Goal: Task Accomplishment & Management: Complete application form

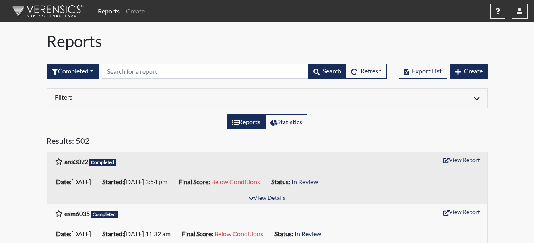
click at [459, 154] on div "ans3022 Completed View Report" at bounding box center [267, 161] width 441 height 19
click at [463, 160] on button "View Report" at bounding box center [462, 160] width 44 height 12
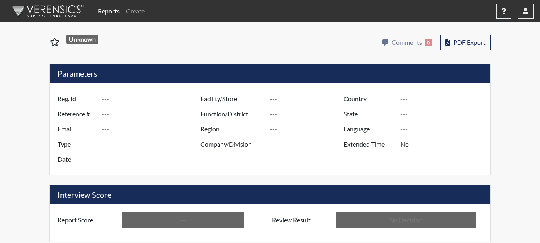
type input "ans3022"
type input "51575"
type input "---"
type input "Corrections Pre-Employment"
type input "[DATE]"
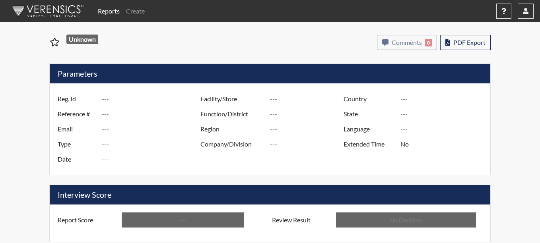
type input "Coastal SP"
type input "[GEOGRAPHIC_DATA]"
type input "[US_STATE]"
type input "English"
type input "Below Conditions"
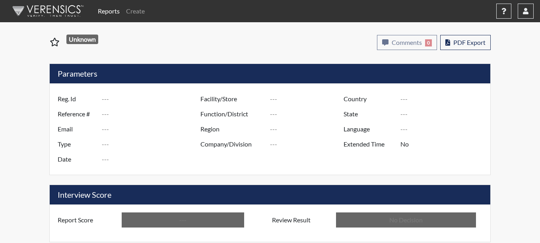
type input "In Review"
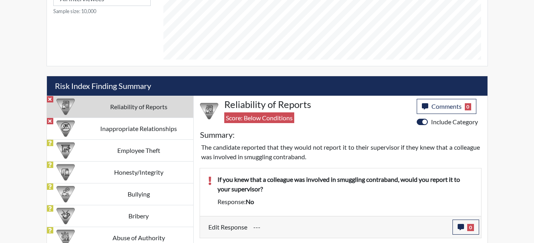
scroll to position [391, 0]
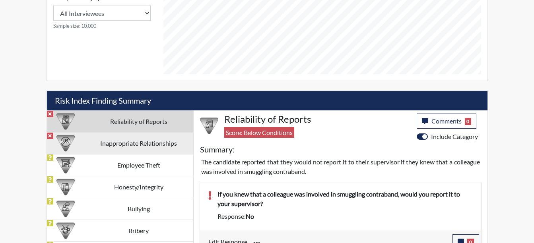
click at [148, 146] on td "Inappropriate Relationships" at bounding box center [138, 143] width 109 height 22
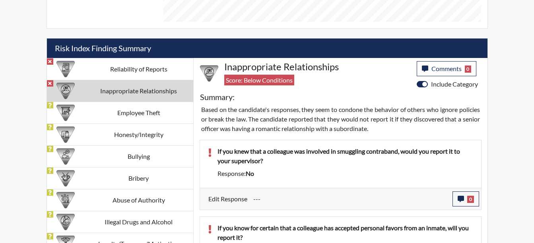
scroll to position [438, 0]
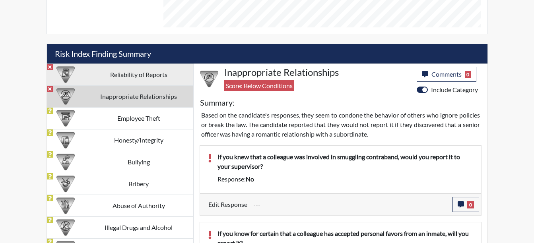
click at [132, 71] on td "Reliability of Reports" at bounding box center [138, 75] width 109 height 22
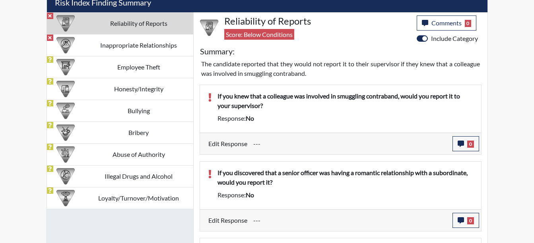
scroll to position [479, 0]
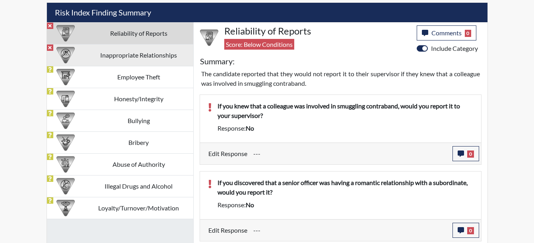
click at [167, 62] on td "Inappropriate Relationships" at bounding box center [138, 55] width 109 height 22
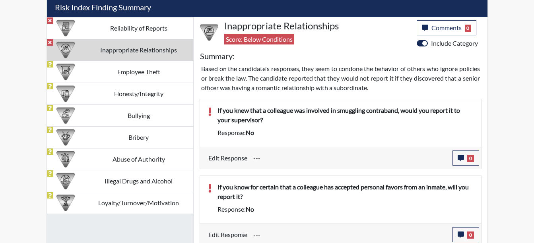
scroll to position [467, 0]
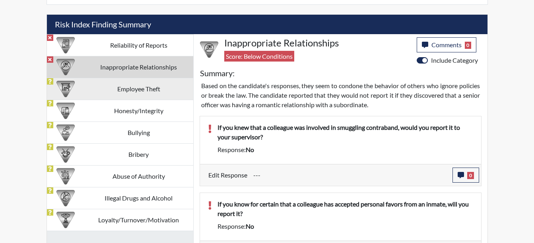
click at [128, 86] on td "Employee Theft" at bounding box center [138, 89] width 109 height 22
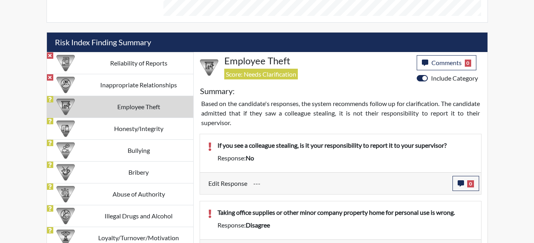
scroll to position [526, 0]
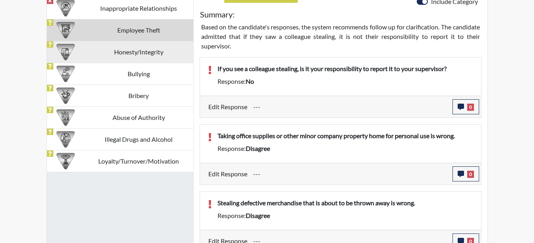
click at [100, 58] on td "Honesty/Integrity" at bounding box center [138, 52] width 109 height 22
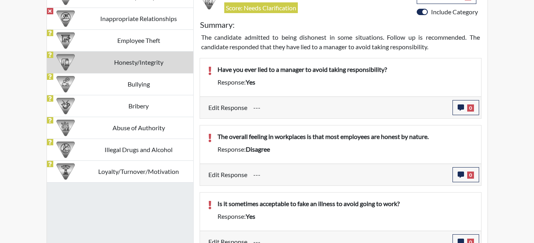
scroll to position [524, 0]
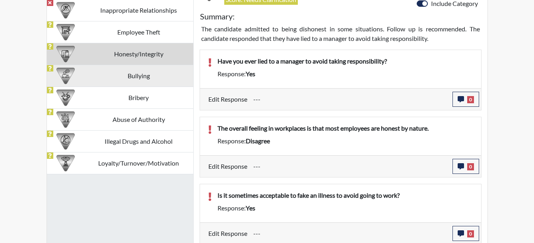
click at [142, 81] on td "Bullying" at bounding box center [138, 76] width 109 height 22
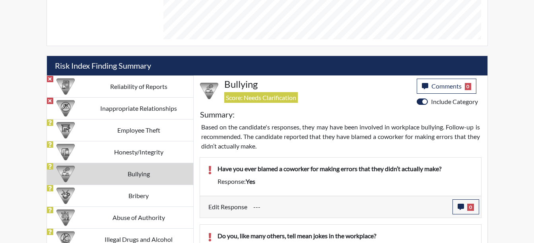
scroll to position [552, 0]
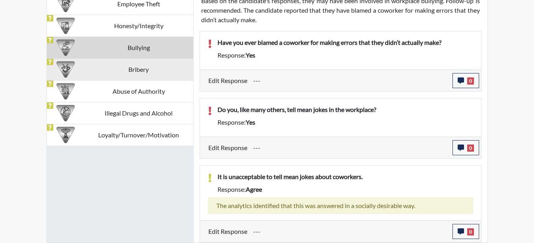
click at [157, 67] on td "Bribery" at bounding box center [138, 69] width 109 height 22
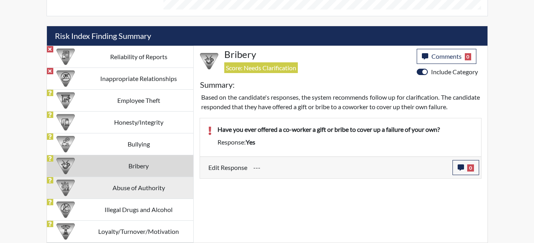
click at [131, 182] on td "Abuse of Authority" at bounding box center [138, 188] width 109 height 22
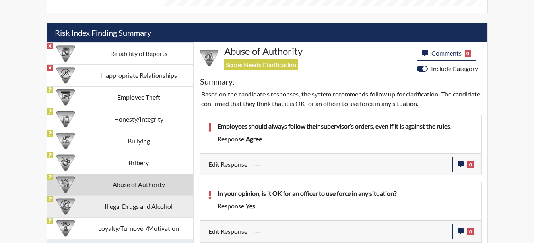
click at [124, 211] on td "Illegal Drugs and Alcohol" at bounding box center [138, 207] width 109 height 22
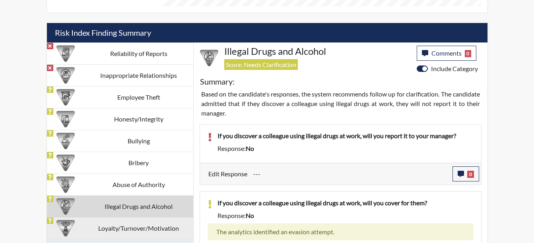
scroll to position [485, 0]
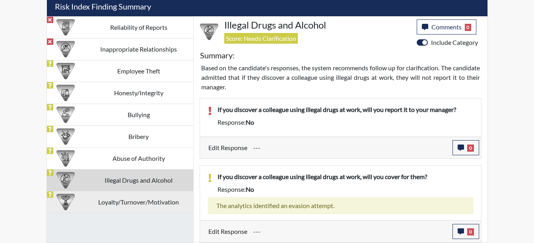
click at [128, 198] on td "Loyalty/Turnover/Motivation" at bounding box center [138, 202] width 109 height 22
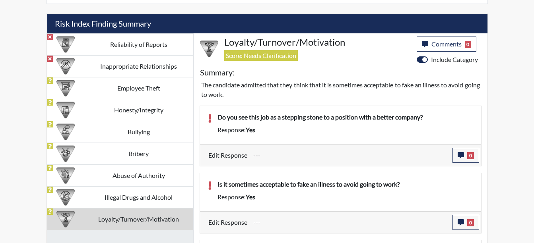
scroll to position [459, 0]
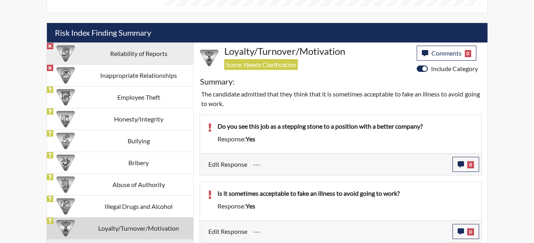
click at [146, 58] on td "Reliability of Reports" at bounding box center [138, 54] width 109 height 22
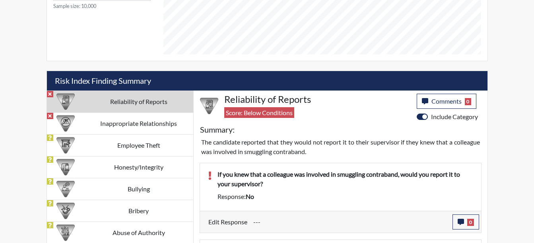
scroll to position [416, 0]
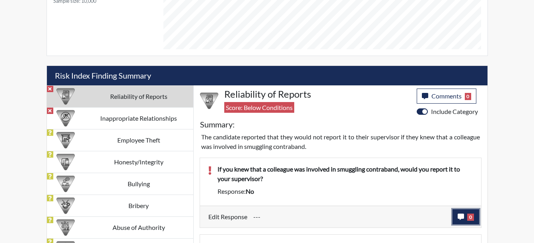
click at [460, 218] on icon "button" at bounding box center [461, 217] width 6 height 6
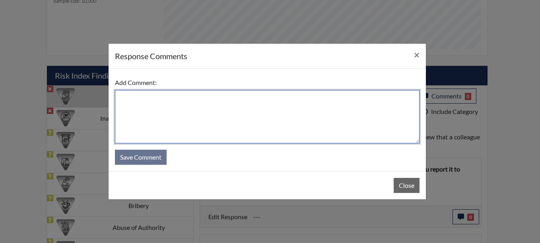
click at [128, 101] on textarea at bounding box center [267, 116] width 305 height 53
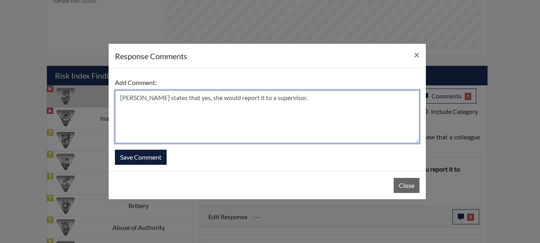
type textarea "[PERSON_NAME] states that yes, she would report it to a supervisor."
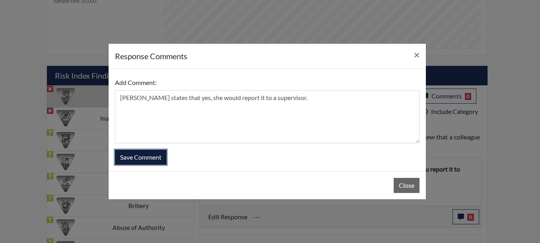
click at [138, 158] on button "Save Comment" at bounding box center [141, 157] width 52 height 15
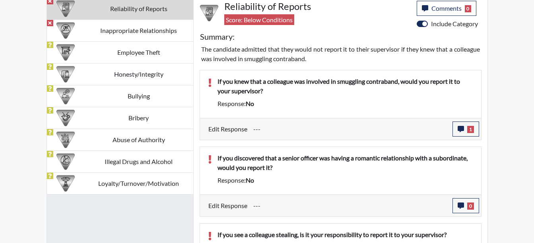
scroll to position [517, 0]
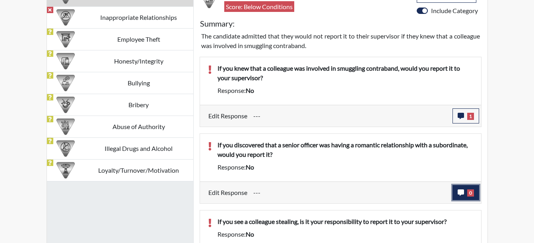
click at [474, 189] on button "0" at bounding box center [466, 192] width 27 height 15
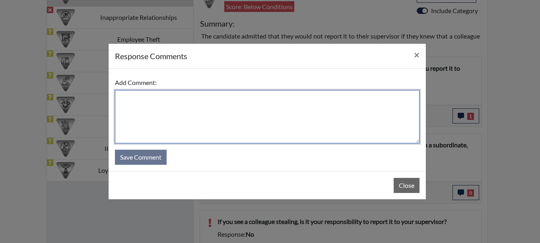
click at [126, 101] on textarea at bounding box center [267, 116] width 305 height 53
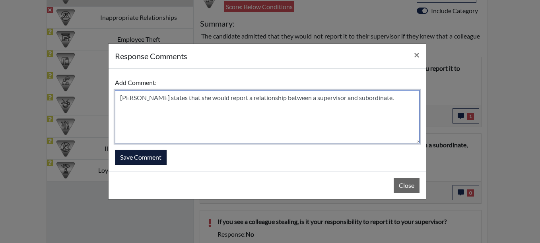
type textarea "[PERSON_NAME] states that she would report a relationship between a supervisor …"
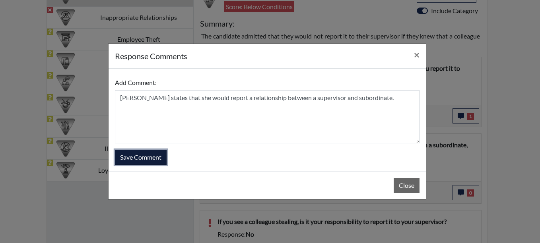
click at [146, 160] on button "Save Comment" at bounding box center [141, 157] width 52 height 15
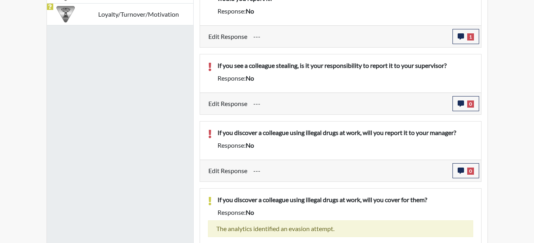
scroll to position [696, 0]
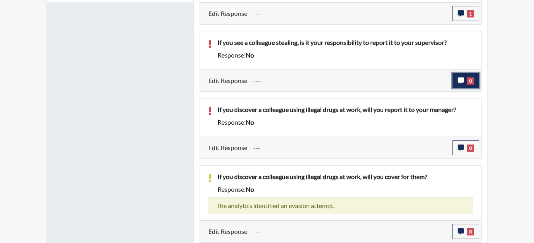
click at [461, 78] on icon "button" at bounding box center [461, 81] width 6 height 6
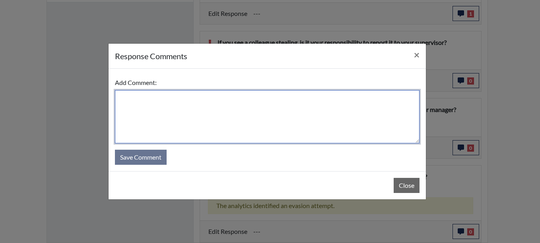
click at [124, 96] on textarea at bounding box center [267, 116] width 305 height 53
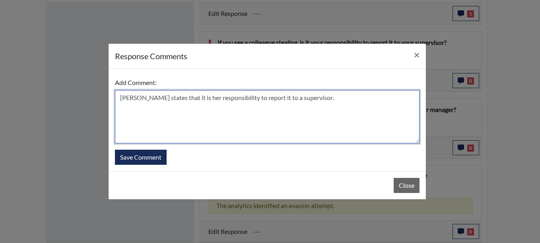
type textarea "[PERSON_NAME] states that it is her responsibility to report it to a supervisor."
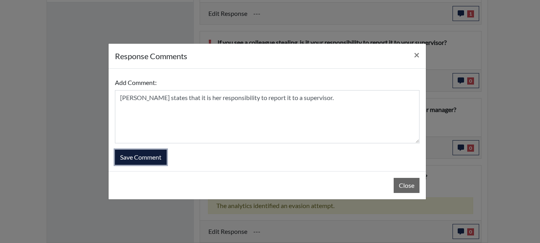
click at [150, 156] on button "Save Comment" at bounding box center [141, 157] width 52 height 15
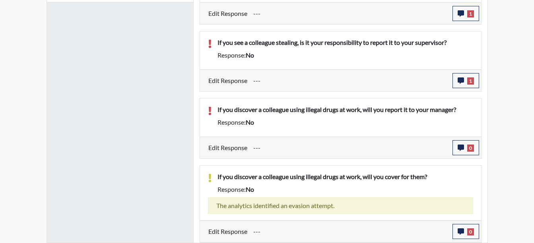
scroll to position [132, 331]
click at [462, 148] on icon "button" at bounding box center [461, 148] width 6 height 6
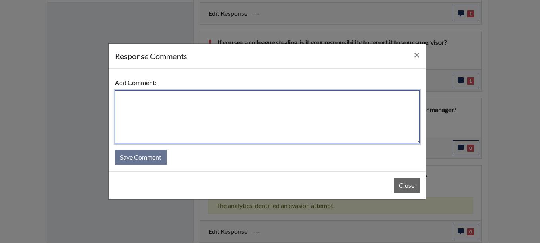
click at [129, 100] on textarea at bounding box center [267, 116] width 305 height 53
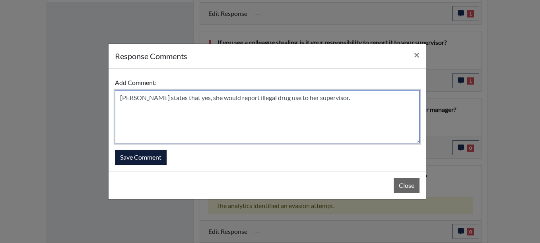
type textarea "[PERSON_NAME] states that yes, she would report illegal drug use to her supervi…"
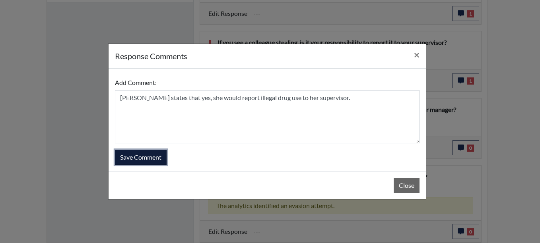
click at [138, 152] on button "Save Comment" at bounding box center [141, 157] width 52 height 15
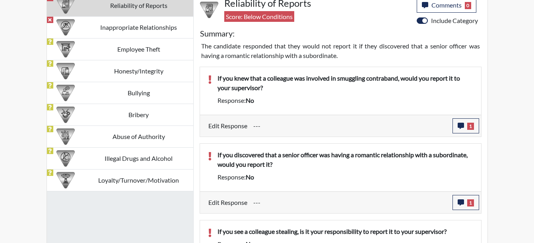
scroll to position [483, 0]
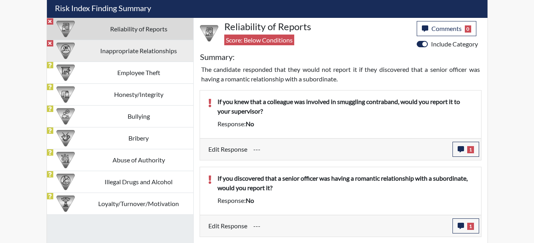
click at [150, 53] on td "Inappropriate Relationships" at bounding box center [138, 51] width 109 height 22
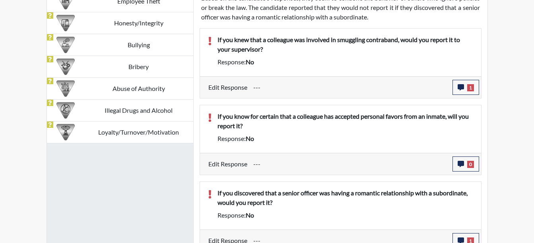
scroll to position [558, 0]
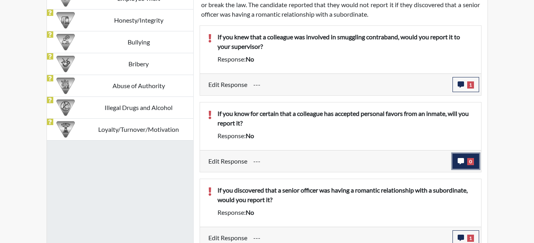
click at [473, 166] on button "0" at bounding box center [466, 161] width 27 height 15
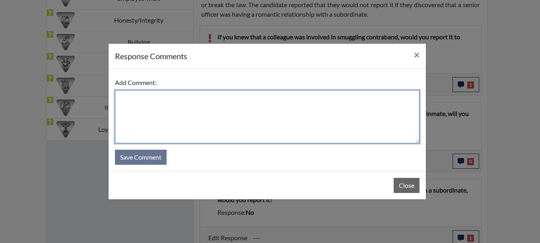
click at [134, 101] on textarea at bounding box center [267, 116] width 305 height 53
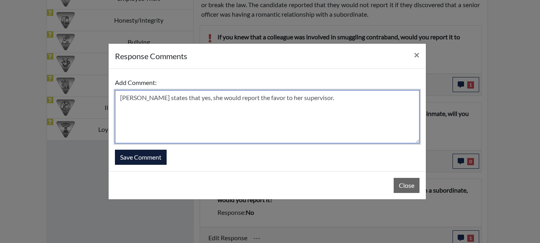
type textarea "[PERSON_NAME] states that yes, she would report the favor to her supervisor."
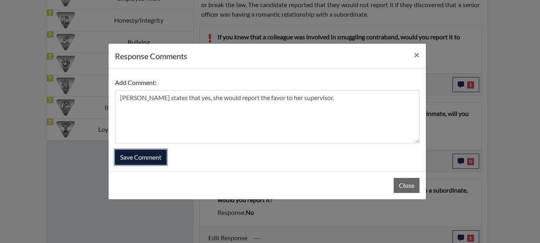
click at [136, 154] on button "Save Comment" at bounding box center [141, 157] width 52 height 15
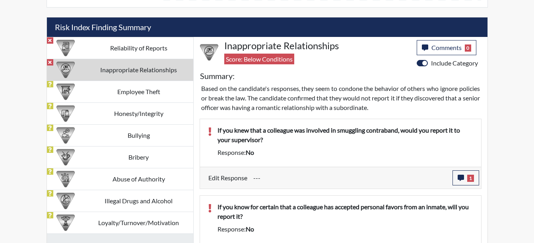
scroll to position [463, 0]
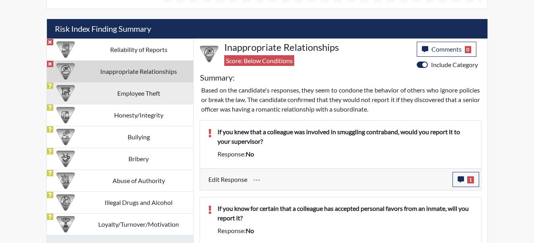
click at [161, 96] on td "Employee Theft" at bounding box center [138, 93] width 109 height 22
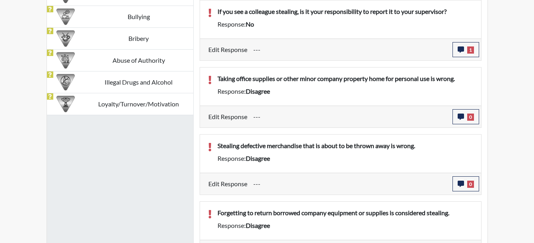
scroll to position [585, 0]
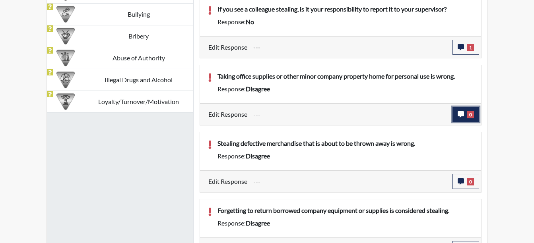
click at [471, 110] on button "0" at bounding box center [466, 114] width 27 height 15
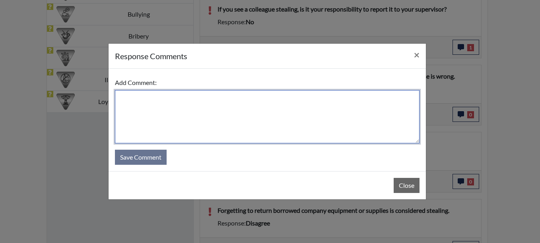
click at [130, 98] on textarea at bounding box center [267, 116] width 305 height 53
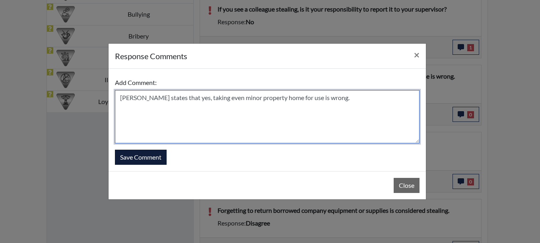
type textarea "[PERSON_NAME] states that yes, taking even minor property home for use is wrong."
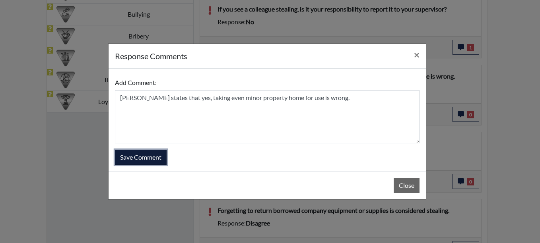
click at [134, 158] on button "Save Comment" at bounding box center [141, 157] width 52 height 15
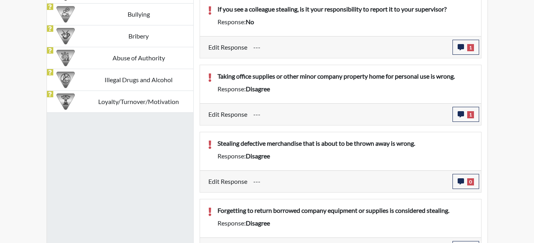
scroll to position [132, 331]
click at [471, 182] on span "0" at bounding box center [470, 182] width 7 height 7
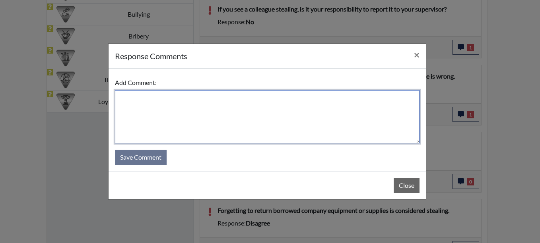
click at [130, 100] on textarea at bounding box center [267, 116] width 305 height 53
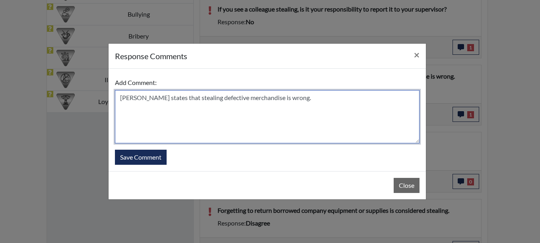
click at [200, 99] on textarea "[PERSON_NAME] states that stealing defective merchandise is wrong." at bounding box center [267, 116] width 305 height 53
type textarea "[PERSON_NAME] states that taking defective merchandise is wrong."
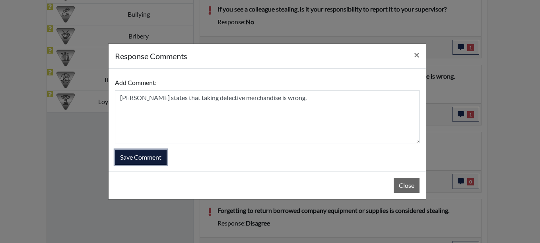
click at [138, 153] on button "Save Comment" at bounding box center [141, 157] width 52 height 15
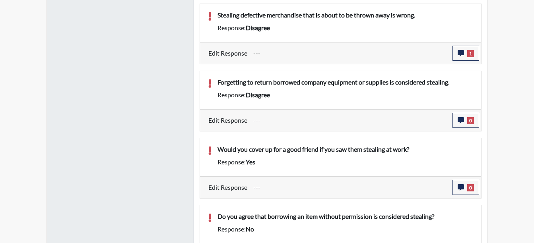
scroll to position [716, 0]
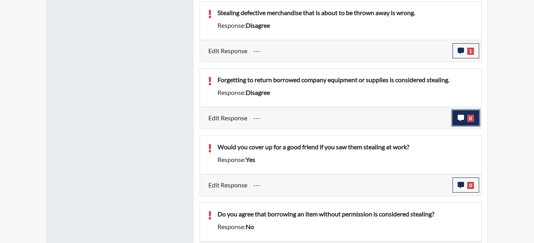
click at [467, 117] on button "0" at bounding box center [466, 118] width 27 height 15
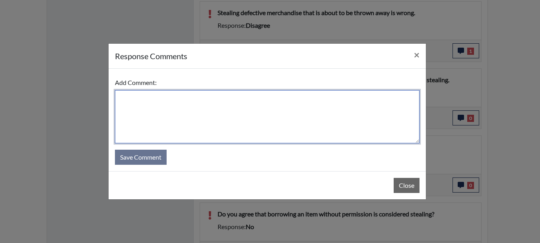
click at [150, 104] on textarea at bounding box center [267, 116] width 305 height 53
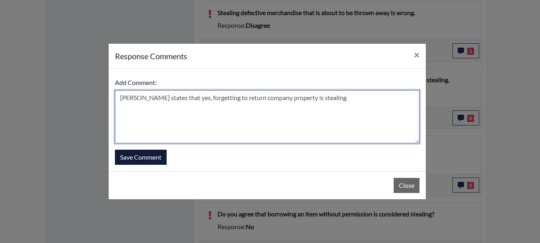
type textarea "[PERSON_NAME] states that yes, forgetting to return company property is stealin…"
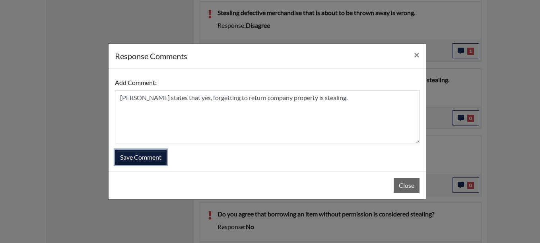
click at [148, 150] on button "Save Comment" at bounding box center [141, 157] width 52 height 15
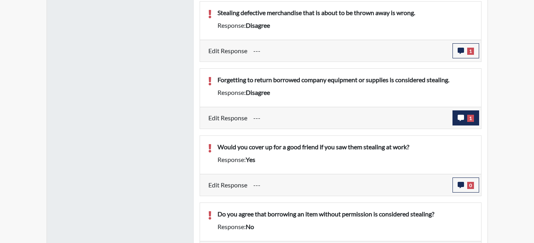
scroll to position [132, 331]
click at [455, 180] on button "0" at bounding box center [466, 185] width 27 height 15
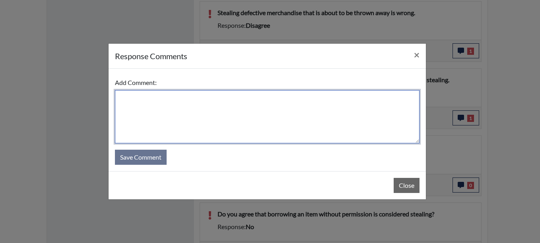
click at [130, 110] on textarea at bounding box center [267, 116] width 305 height 53
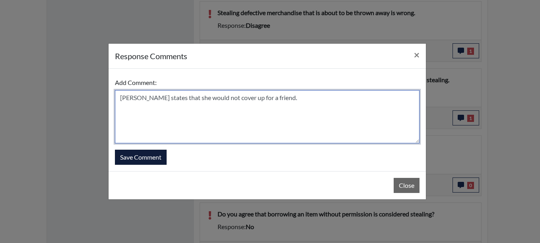
type textarea "[PERSON_NAME] states that she would not cover up for a friend."
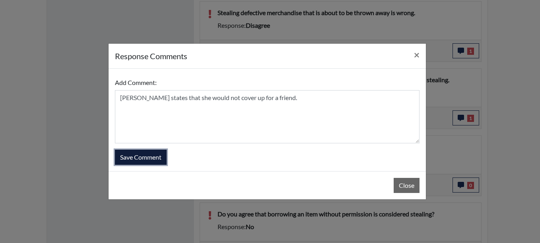
click at [132, 156] on button "Save Comment" at bounding box center [141, 157] width 52 height 15
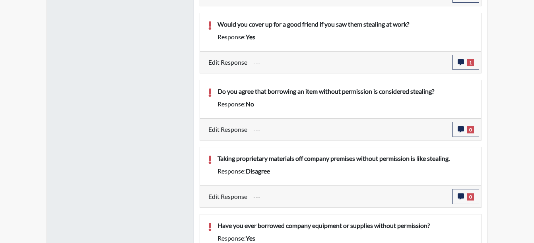
scroll to position [867, 0]
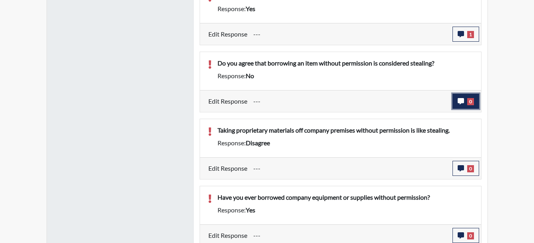
click at [469, 97] on button "0" at bounding box center [466, 101] width 27 height 15
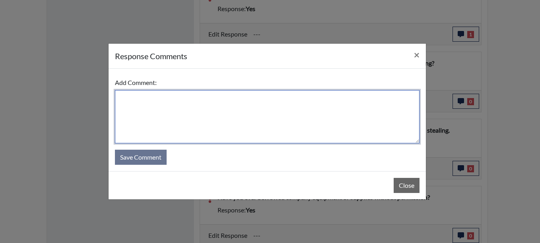
click at [136, 108] on textarea at bounding box center [267, 116] width 305 height 53
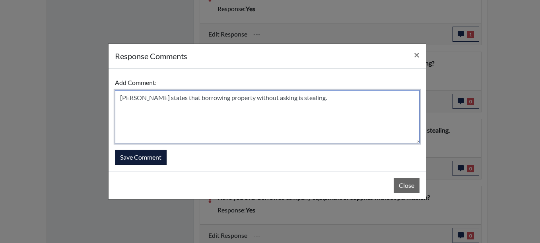
type textarea "[PERSON_NAME] states that borrowing property without asking is stealing."
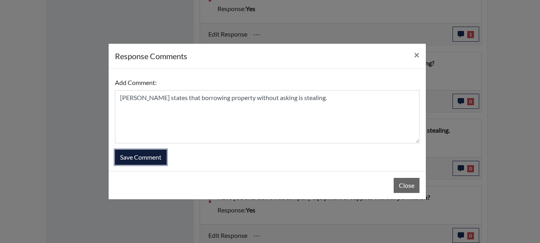
click at [119, 158] on button "Save Comment" at bounding box center [141, 157] width 52 height 15
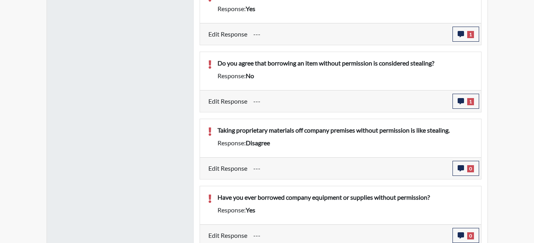
scroll to position [132, 331]
click at [460, 169] on icon "button" at bounding box center [461, 168] width 6 height 6
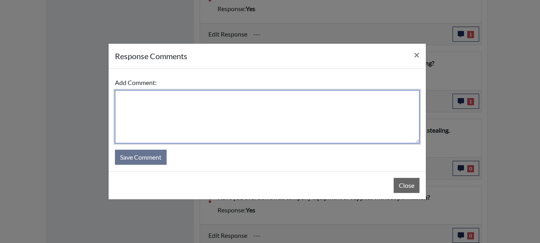
click at [143, 101] on textarea at bounding box center [267, 116] width 305 height 53
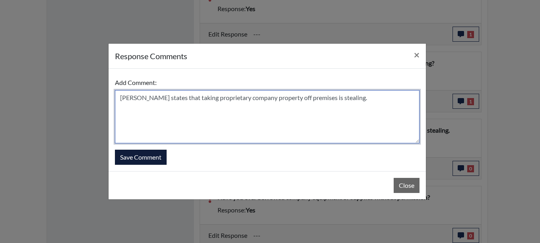
type textarea "[PERSON_NAME] states that taking proprietary company property off premises is s…"
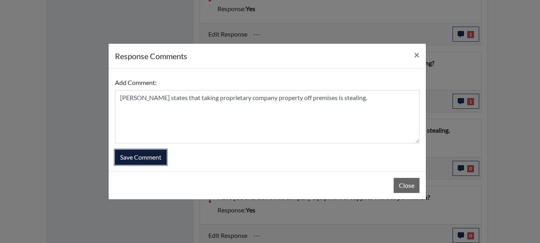
click at [155, 159] on button "Save Comment" at bounding box center [141, 157] width 52 height 15
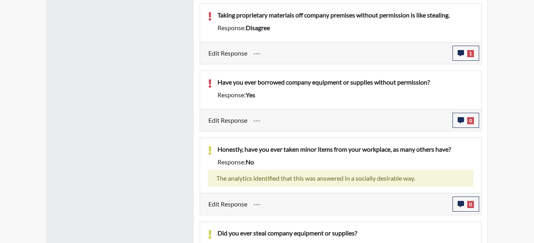
scroll to position [1011, 0]
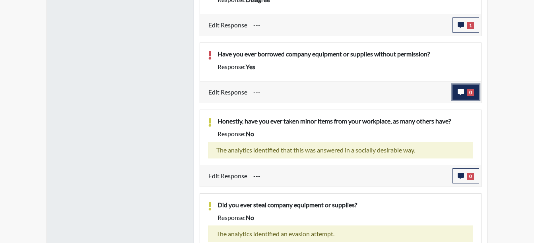
click at [468, 89] on span "0" at bounding box center [470, 92] width 7 height 7
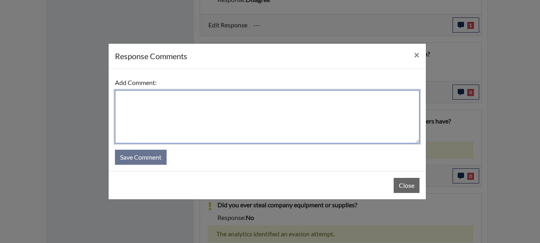
click at [148, 101] on textarea at bounding box center [267, 116] width 305 height 53
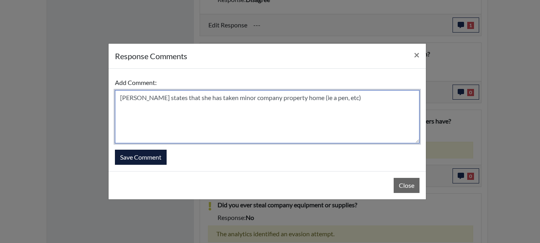
type textarea "[PERSON_NAME] states that she has taken minor company property home (ie a pen, …"
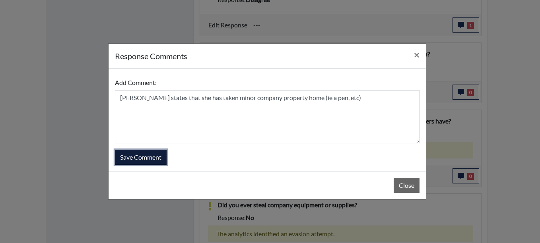
click at [138, 158] on button "Save Comment" at bounding box center [141, 157] width 52 height 15
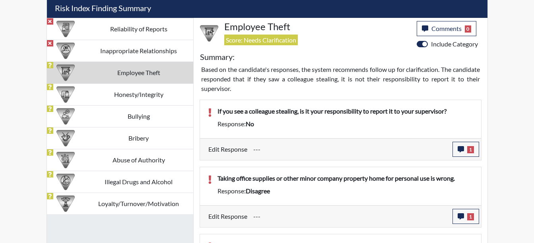
scroll to position [442, 0]
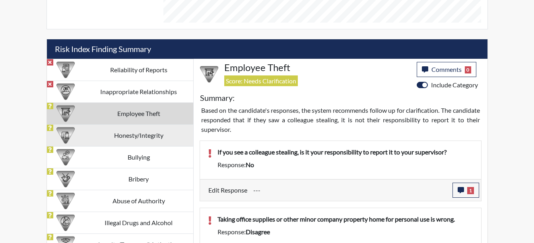
click at [160, 139] on td "Honesty/Integrity" at bounding box center [138, 135] width 109 height 22
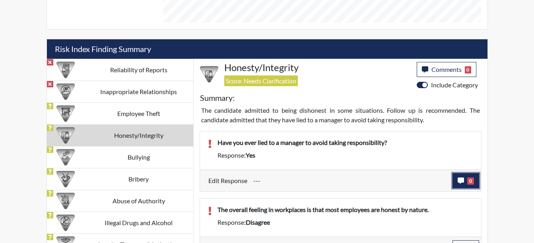
click at [463, 179] on icon "button" at bounding box center [461, 181] width 6 height 6
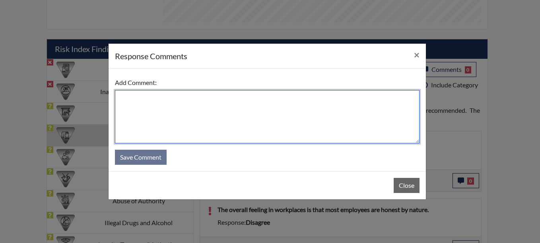
click at [144, 98] on textarea at bounding box center [267, 116] width 305 height 53
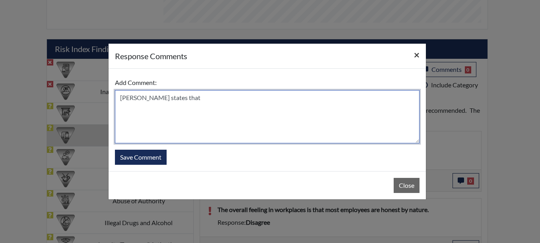
type textarea "[PERSON_NAME] states that"
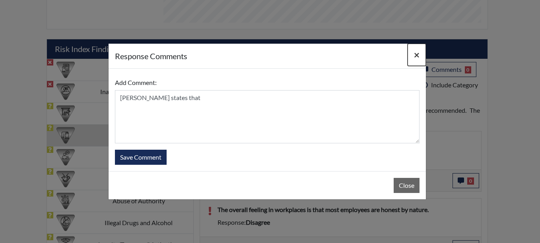
click at [420, 56] on button "×" at bounding box center [417, 55] width 18 height 22
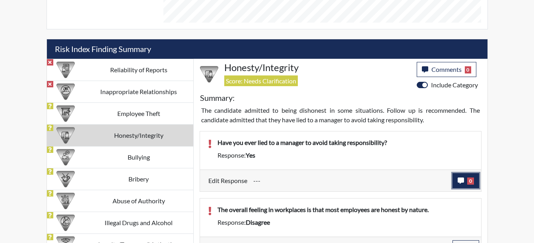
click at [461, 179] on icon "button" at bounding box center [461, 181] width 6 height 6
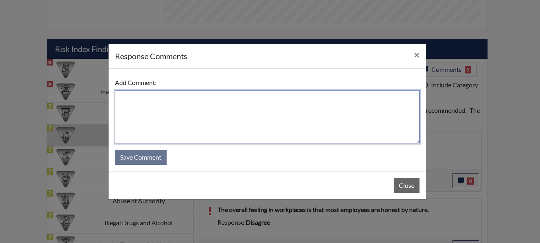
click at [133, 98] on textarea at bounding box center [267, 116] width 305 height 53
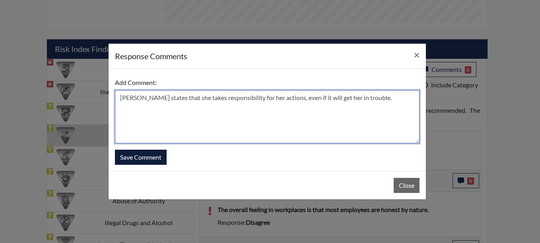
type textarea "[PERSON_NAME] states that she takes responsibility for her actions, even if it …"
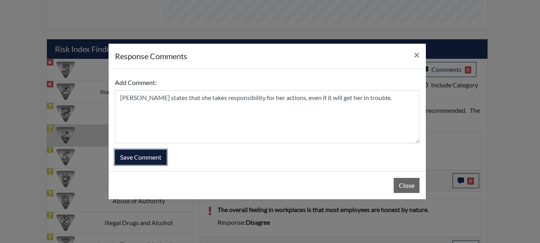
click at [148, 154] on button "Save Comment" at bounding box center [141, 157] width 52 height 15
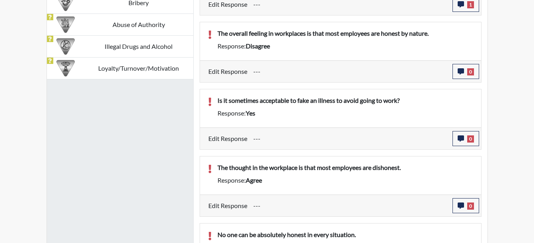
scroll to position [578, 0]
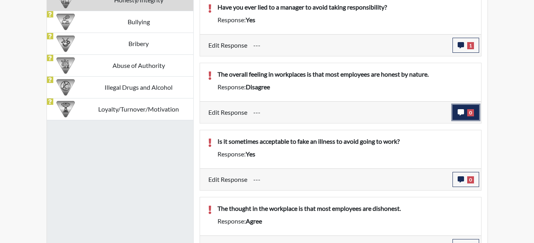
click at [469, 113] on span "0" at bounding box center [470, 112] width 7 height 7
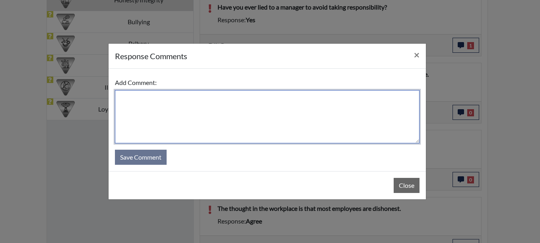
drag, startPoint x: 149, startPoint y: 96, endPoint x: 150, endPoint y: 103, distance: 6.9
click at [150, 102] on textarea at bounding box center [267, 116] width 305 height 53
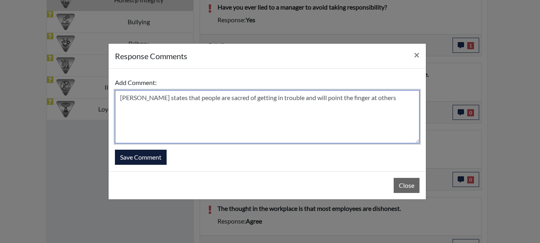
type textarea "[PERSON_NAME] states that people are sacred of getting in trouble and will poin…"
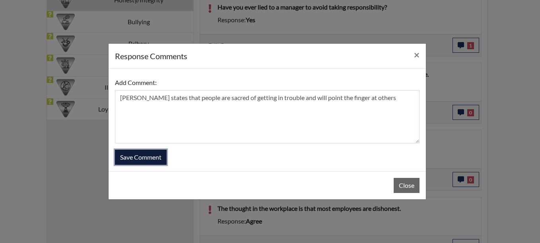
click at [136, 150] on button "Save Comment" at bounding box center [141, 157] width 52 height 15
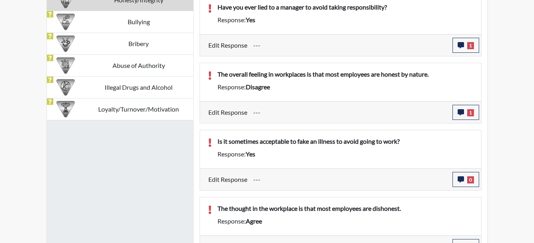
scroll to position [132, 331]
click at [466, 182] on button "0" at bounding box center [466, 179] width 27 height 15
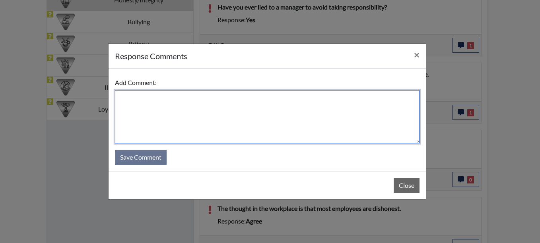
click at [150, 102] on textarea at bounding box center [267, 116] width 305 height 53
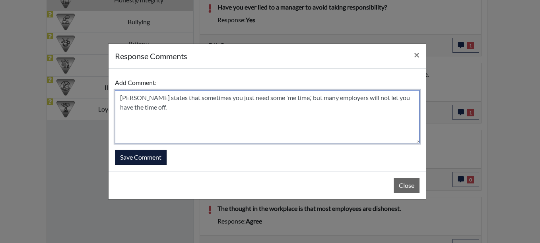
type textarea "[PERSON_NAME] states that sometimes you just need some 'me time,' but many empl…"
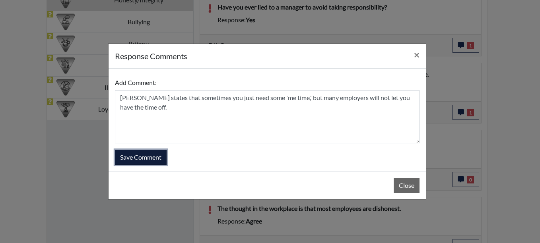
click at [136, 158] on button "Save Comment" at bounding box center [141, 157] width 52 height 15
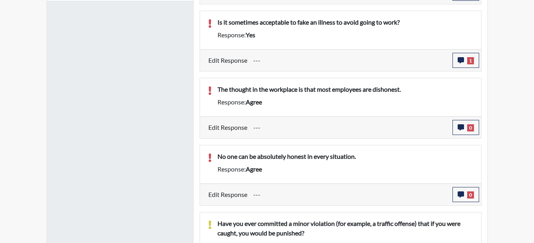
scroll to position [732, 0]
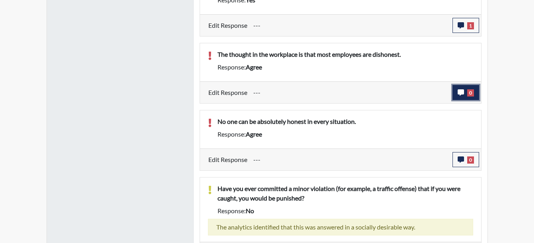
click at [467, 95] on button "0" at bounding box center [466, 92] width 27 height 15
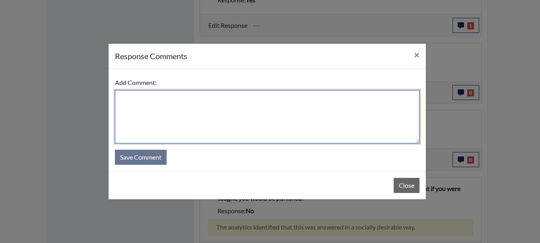
click at [126, 98] on textarea at bounding box center [267, 116] width 305 height 53
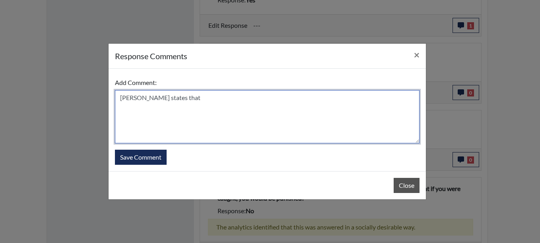
type textarea "[PERSON_NAME] states that"
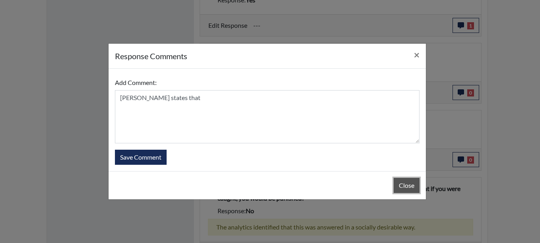
click at [399, 185] on button "Close" at bounding box center [407, 185] width 26 height 15
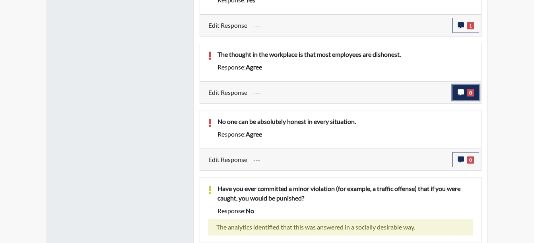
click at [465, 96] on button "0" at bounding box center [466, 92] width 27 height 15
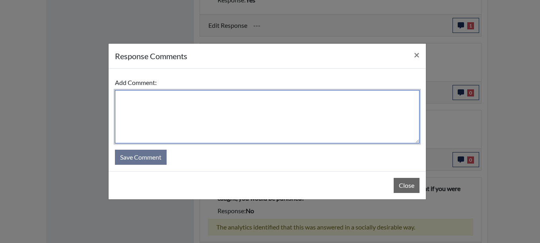
click at [140, 97] on textarea at bounding box center [267, 116] width 305 height 53
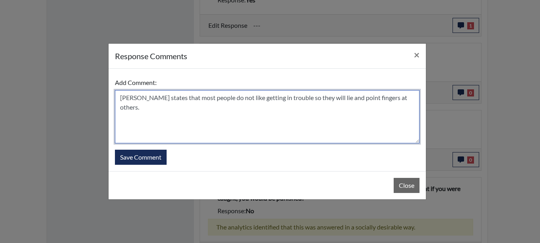
type textarea "[PERSON_NAME] states that most people do not like getting in trouble so they wi…"
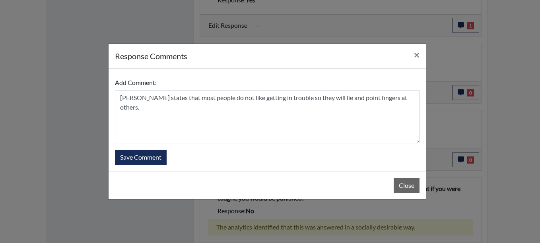
click at [145, 148] on form "Add Comment: [PERSON_NAME] states that most people do not like getting in troub…" at bounding box center [267, 120] width 305 height 90
click at [146, 152] on button "Save Comment" at bounding box center [141, 157] width 52 height 15
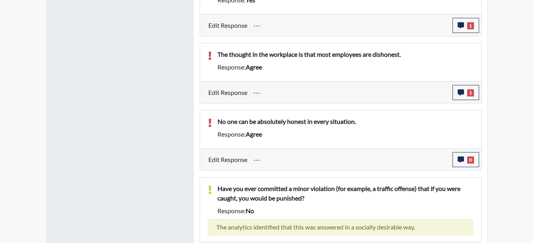
scroll to position [132, 331]
click at [471, 163] on span "0" at bounding box center [470, 160] width 7 height 7
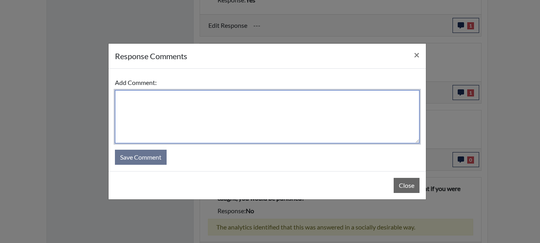
click at [127, 98] on textarea at bounding box center [267, 116] width 305 height 53
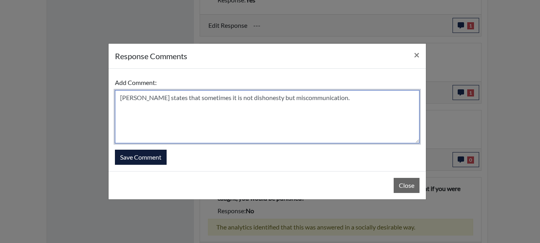
type textarea "[PERSON_NAME] states that sometimes it is not dishonesty but miscommunication."
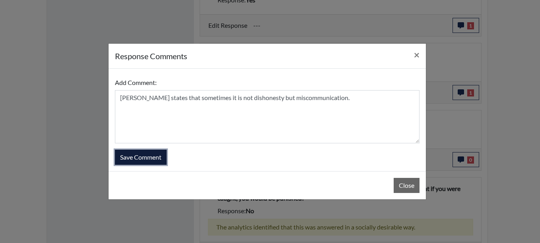
click at [155, 159] on button "Save Comment" at bounding box center [141, 157] width 52 height 15
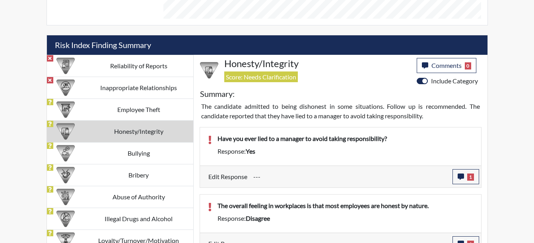
scroll to position [432, 0]
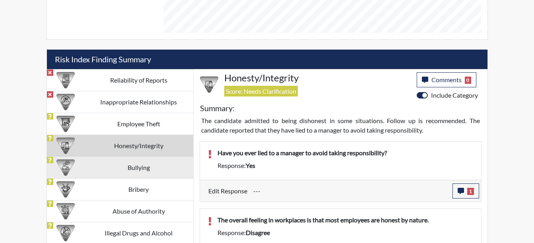
click at [124, 170] on td "Bullying" at bounding box center [138, 168] width 109 height 22
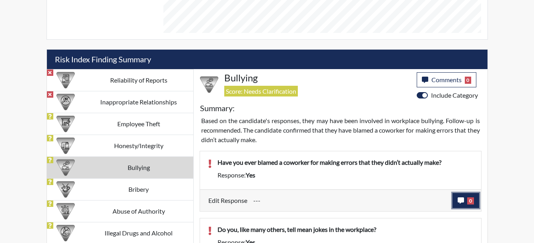
click at [471, 202] on span "0" at bounding box center [470, 201] width 7 height 7
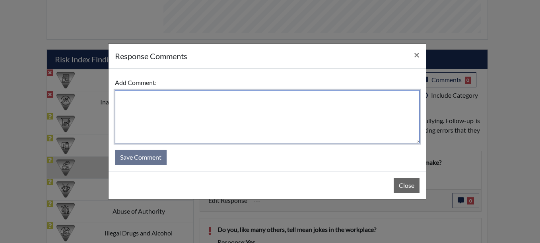
click at [141, 97] on textarea at bounding box center [267, 116] width 305 height 53
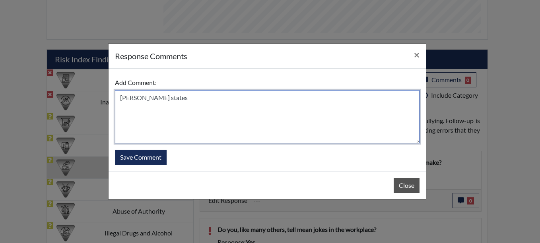
type textarea "[PERSON_NAME] states"
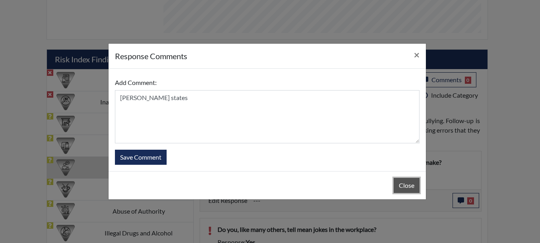
click at [405, 185] on button "Close" at bounding box center [407, 185] width 26 height 15
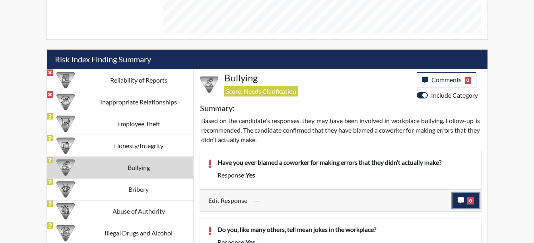
click at [463, 200] on icon "button" at bounding box center [461, 201] width 6 height 6
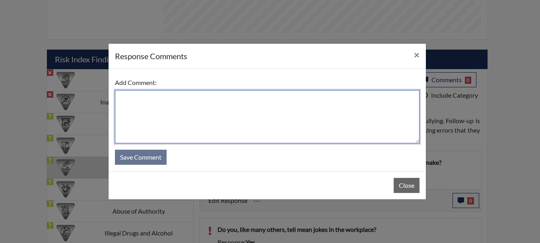
click at [135, 97] on textarea at bounding box center [267, 116] width 305 height 53
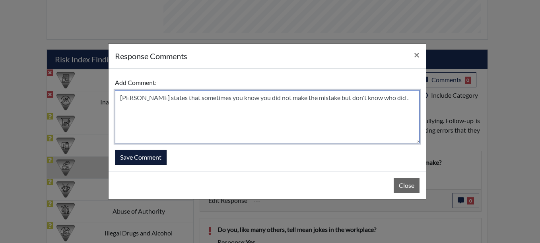
type textarea "[PERSON_NAME] states that sometimes you know you did not make the mistake but d…"
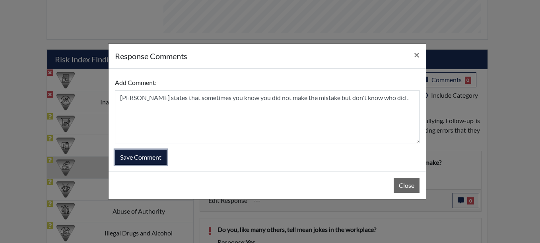
click at [135, 162] on button "Save Comment" at bounding box center [141, 157] width 52 height 15
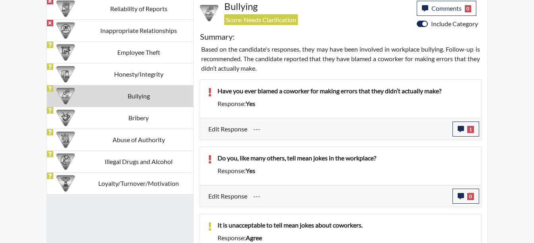
scroll to position [552, 0]
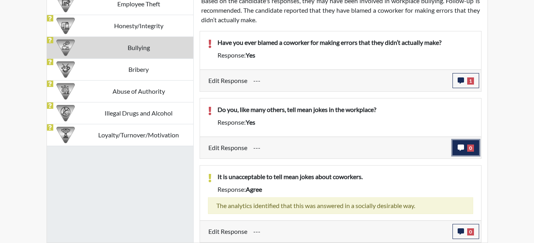
click at [466, 142] on button "0" at bounding box center [466, 147] width 27 height 15
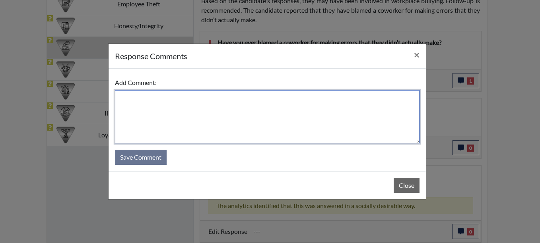
click at [169, 99] on textarea at bounding box center [267, 116] width 305 height 53
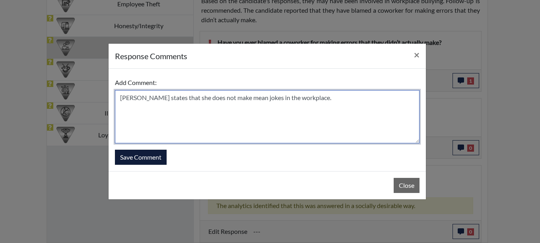
type textarea "[PERSON_NAME] states that she does not make mean jokes in the workplace."
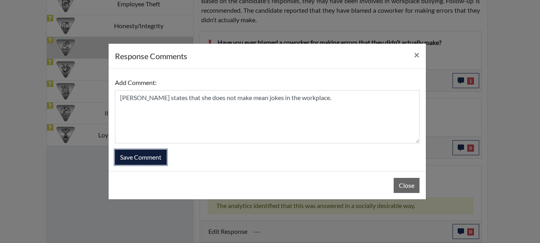
click at [127, 158] on button "Save Comment" at bounding box center [141, 157] width 52 height 15
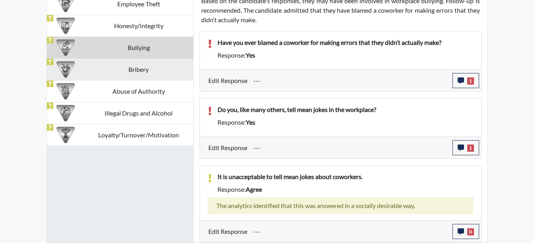
scroll to position [132, 331]
click at [135, 75] on td "Bribery" at bounding box center [138, 69] width 109 height 22
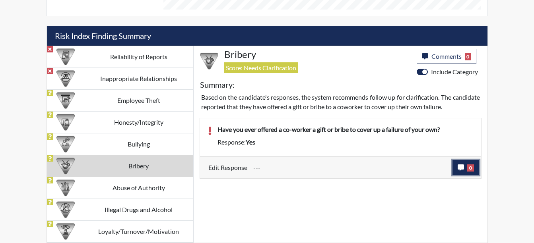
click at [469, 168] on span "0" at bounding box center [470, 168] width 7 height 7
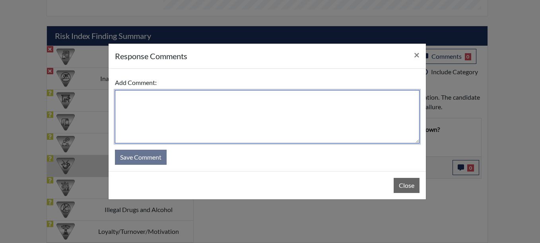
click at [154, 105] on textarea at bounding box center [267, 116] width 305 height 53
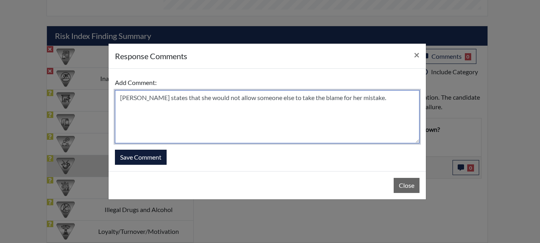
type textarea "[PERSON_NAME] states that she would not allow someone else to take the blame fo…"
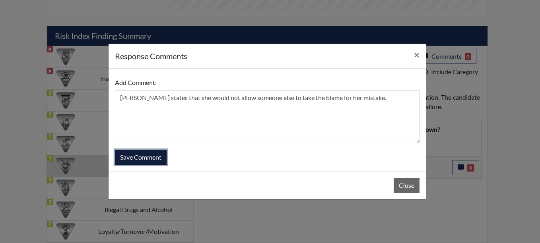
click at [158, 162] on button "Save Comment" at bounding box center [141, 157] width 52 height 15
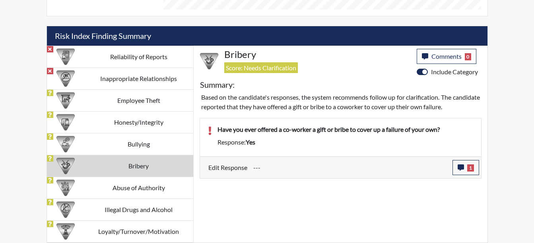
scroll to position [132, 331]
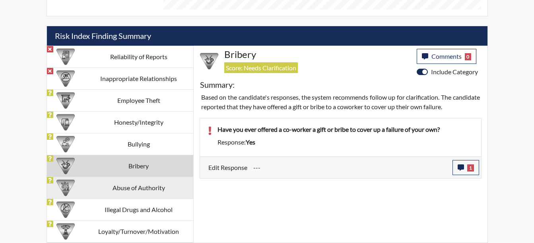
click at [153, 181] on td "Abuse of Authority" at bounding box center [138, 188] width 109 height 22
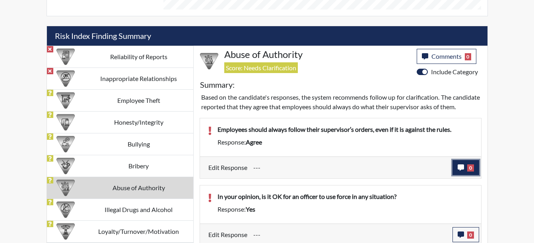
click at [466, 175] on button "0" at bounding box center [466, 167] width 27 height 15
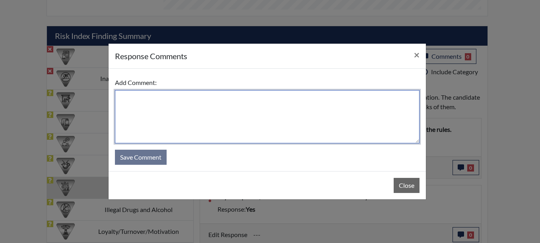
click at [129, 102] on textarea at bounding box center [267, 116] width 305 height 53
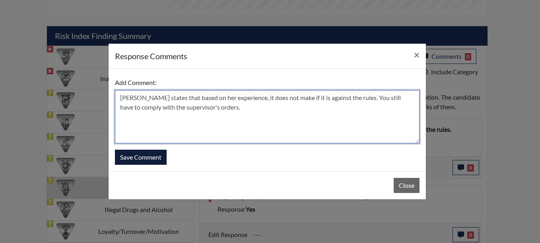
type textarea "[PERSON_NAME] states that based on her experience, it does not make if it is ag…"
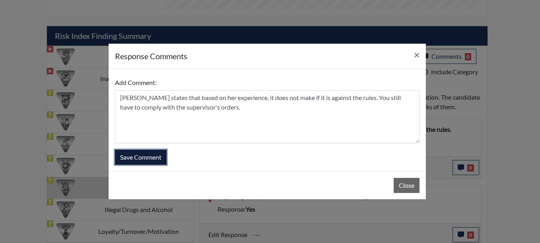
click at [154, 160] on button "Save Comment" at bounding box center [141, 157] width 52 height 15
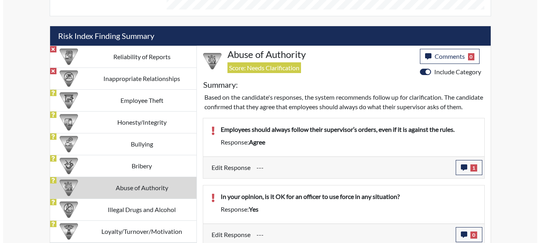
scroll to position [468, 0]
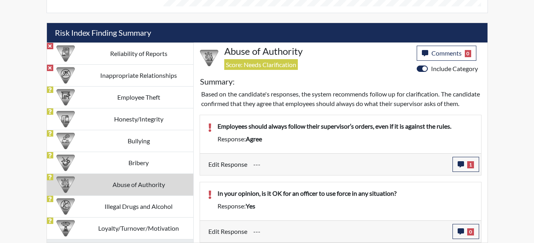
click at [421, 198] on p "In your opinion, is it OK for an officer to use force in any situation?" at bounding box center [346, 194] width 256 height 10
click at [472, 228] on button "0" at bounding box center [466, 231] width 27 height 15
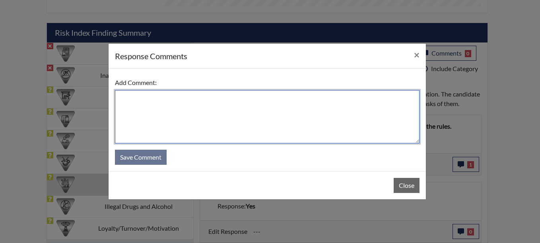
click at [139, 95] on textarea at bounding box center [267, 116] width 305 height 53
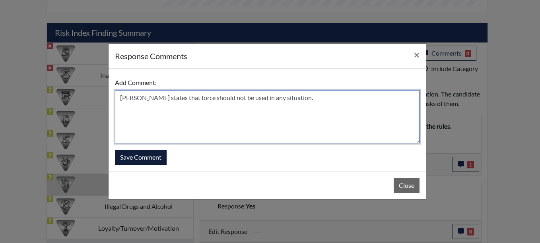
type textarea "[PERSON_NAME] states that force should not be used in any situation."
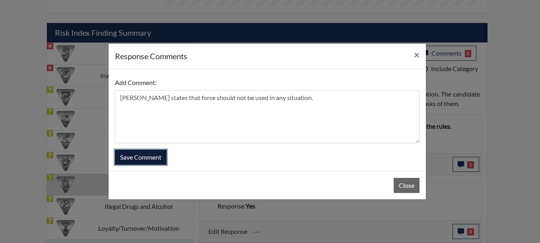
click at [134, 154] on button "Save Comment" at bounding box center [141, 157] width 52 height 15
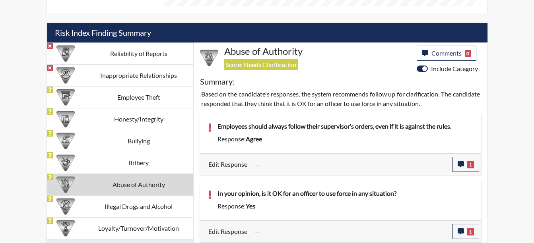
scroll to position [132, 331]
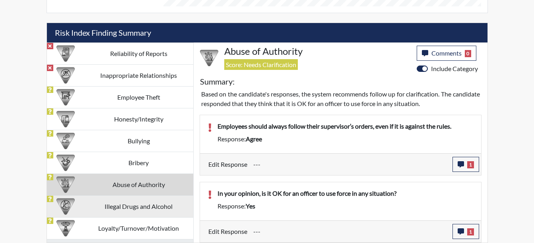
click at [140, 203] on td "Illegal Drugs and Alcohol" at bounding box center [138, 207] width 109 height 22
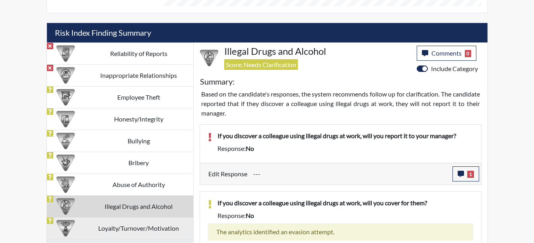
click at [146, 222] on td "Loyalty/Turnover/Motivation" at bounding box center [138, 229] width 109 height 22
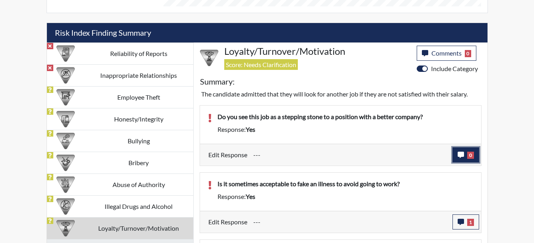
click at [469, 155] on span "0" at bounding box center [470, 155] width 7 height 7
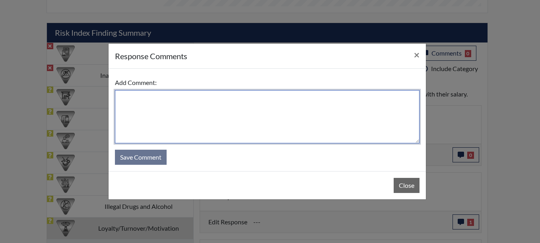
click at [116, 92] on textarea at bounding box center [267, 116] width 305 height 53
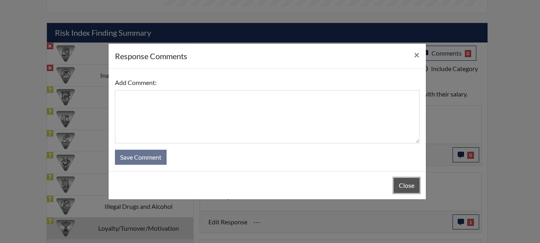
click at [404, 186] on button "Close" at bounding box center [407, 185] width 26 height 15
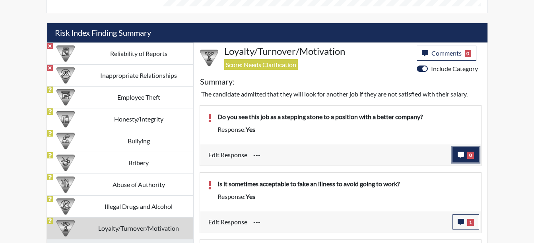
click at [470, 159] on span "0" at bounding box center [470, 155] width 7 height 7
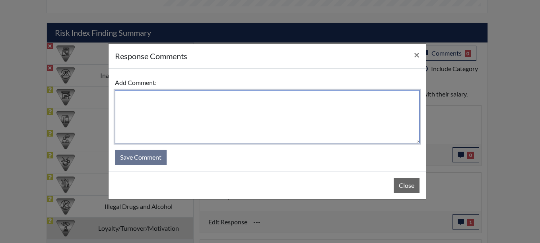
click at [134, 99] on textarea at bounding box center [267, 116] width 305 height 53
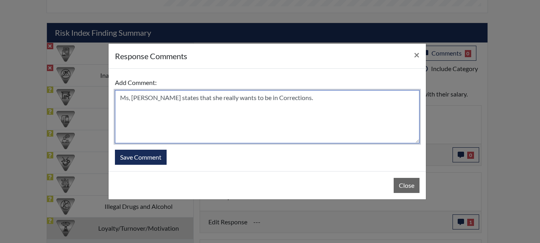
type textarea "Ms, [PERSON_NAME] states that she really wants to be in Corrections."
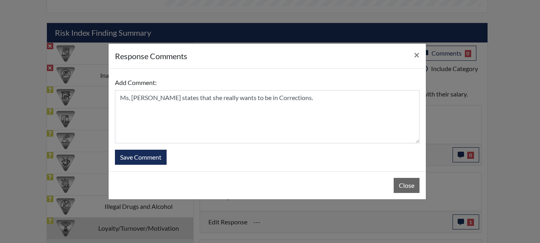
click at [146, 168] on div "Add Comment: Ms, [PERSON_NAME] states that she really wants to be in Correction…" at bounding box center [267, 120] width 317 height 103
click at [148, 157] on button "Save Comment" at bounding box center [141, 157] width 52 height 15
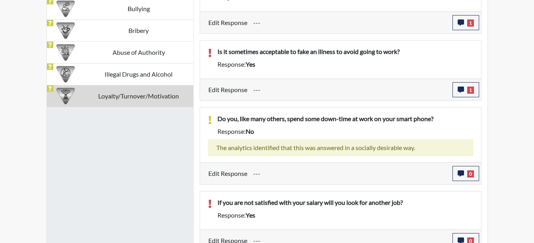
scroll to position [600, 0]
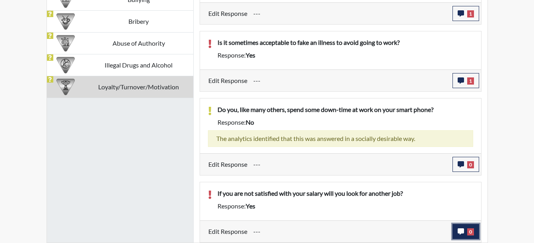
click at [473, 232] on span "0" at bounding box center [470, 232] width 7 height 7
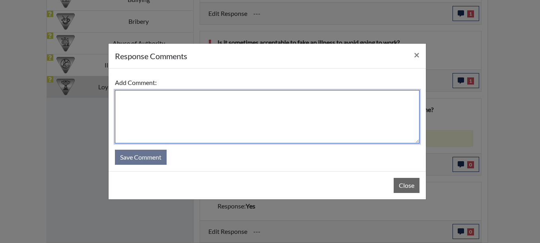
click at [128, 99] on textarea at bounding box center [267, 116] width 305 height 53
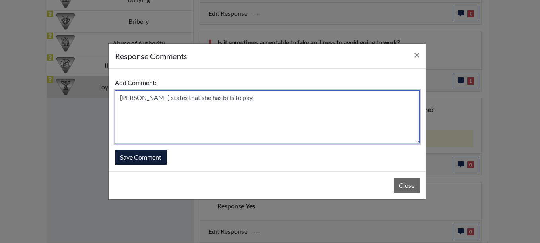
type textarea "[PERSON_NAME] states that she has bills to pay."
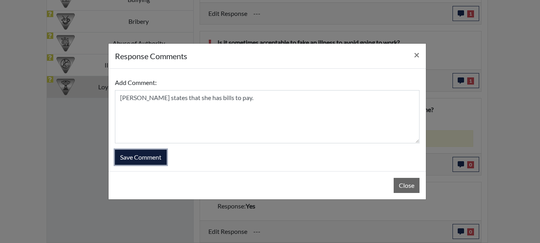
click at [154, 158] on button "Save Comment" at bounding box center [141, 157] width 52 height 15
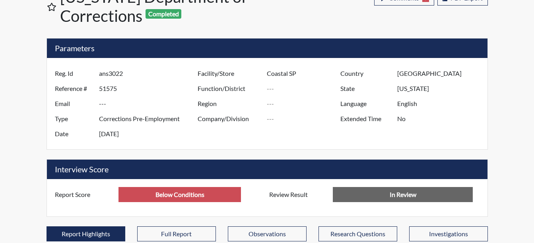
scroll to position [0, 0]
